Goal: Task Accomplishment & Management: Manage account settings

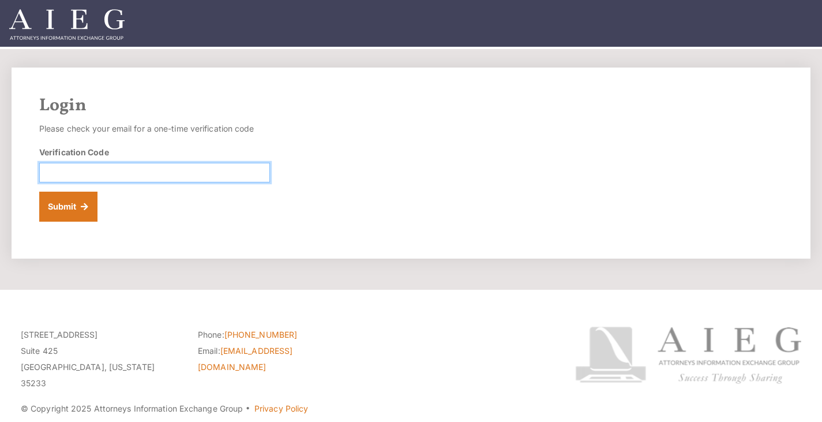
click at [188, 175] on input "Verification Code" at bounding box center [154, 173] width 231 height 20
type input "085642"
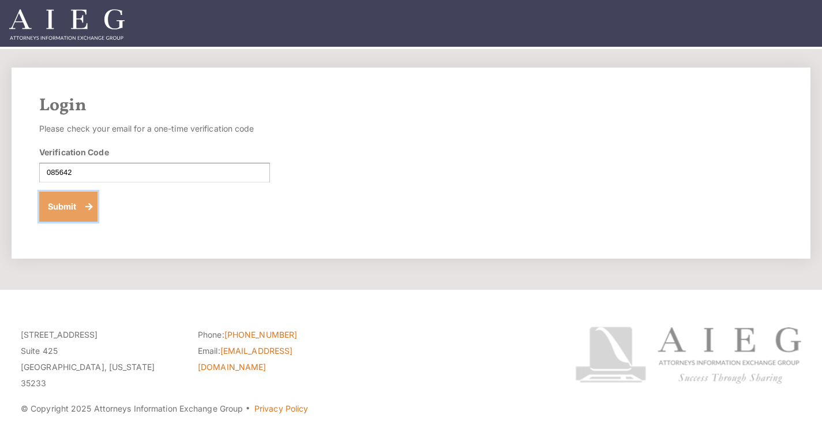
click at [68, 213] on button "Submit" at bounding box center [68, 207] width 58 height 30
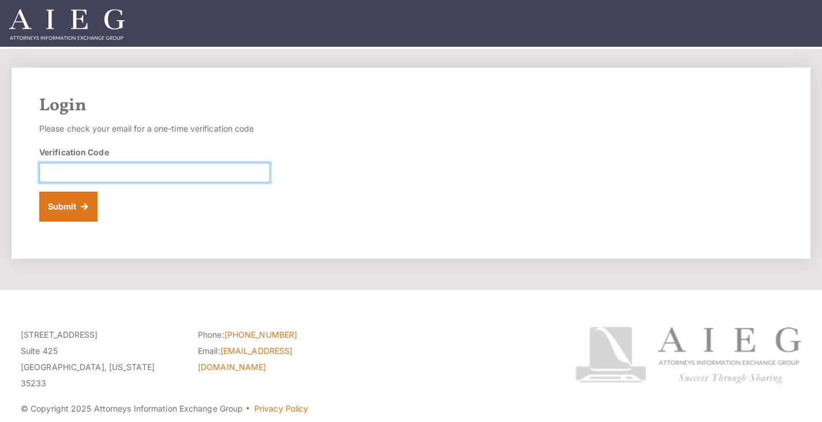
click at [161, 173] on input "Verification Code" at bounding box center [154, 173] width 231 height 20
type input "388219"
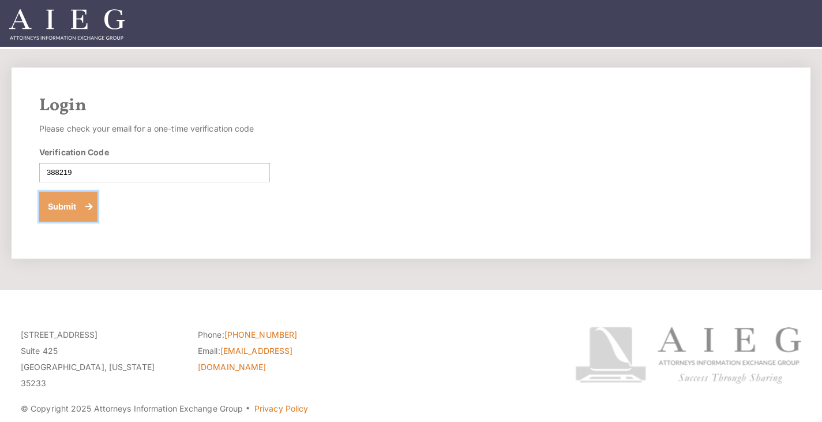
click at [65, 203] on button "Submit" at bounding box center [68, 207] width 58 height 30
